Goal: Complete application form: Complete application form

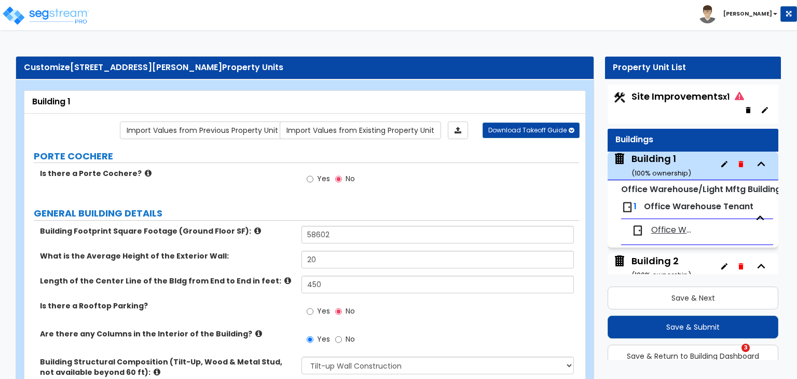
select select "2"
select select "1"
select select "2"
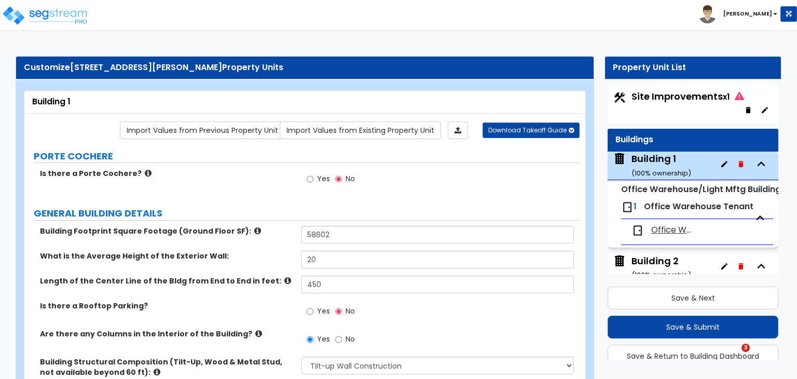
select select "1"
select select "2"
select select "3"
select select "2"
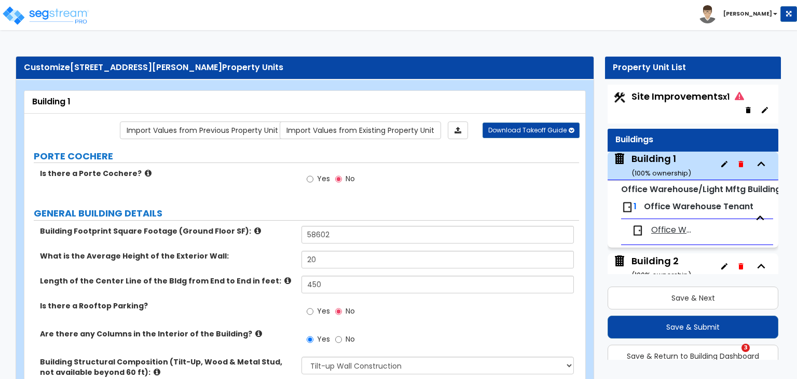
select select "1"
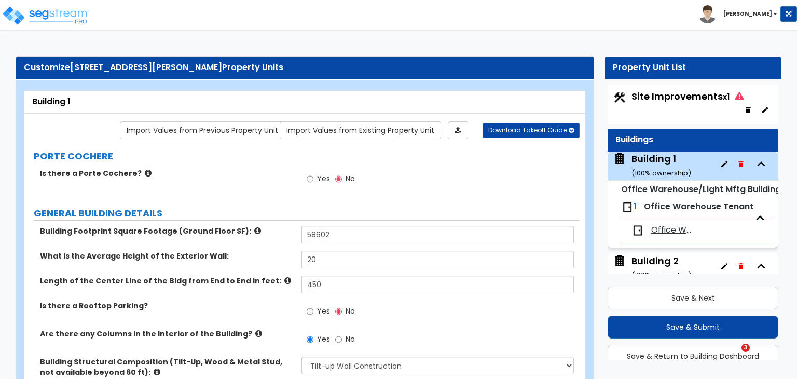
select select "1"
select select "4"
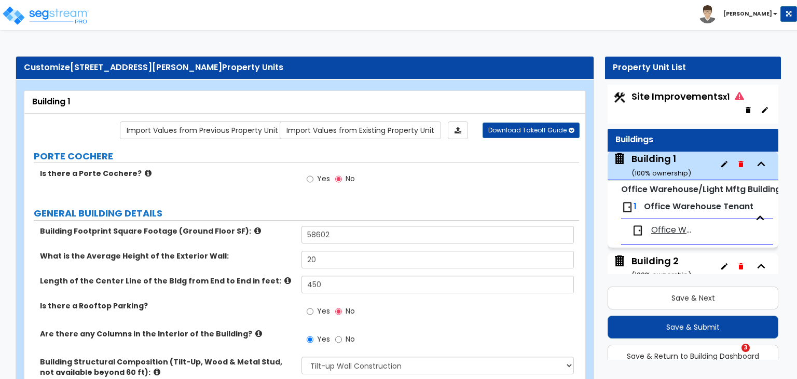
select select "5"
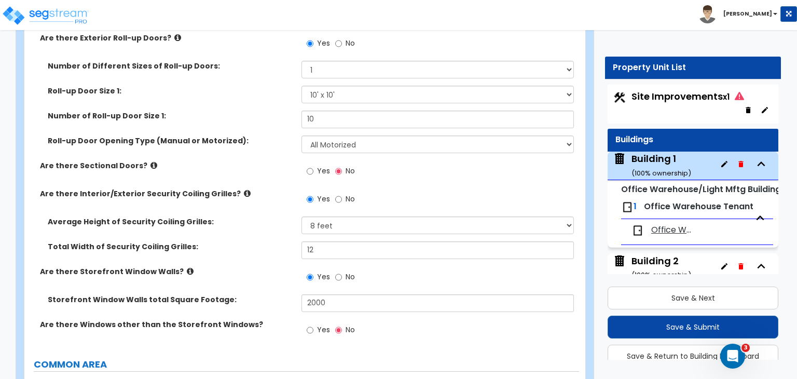
scroll to position [66, 0]
